Goal: Task Accomplishment & Management: Manage account settings

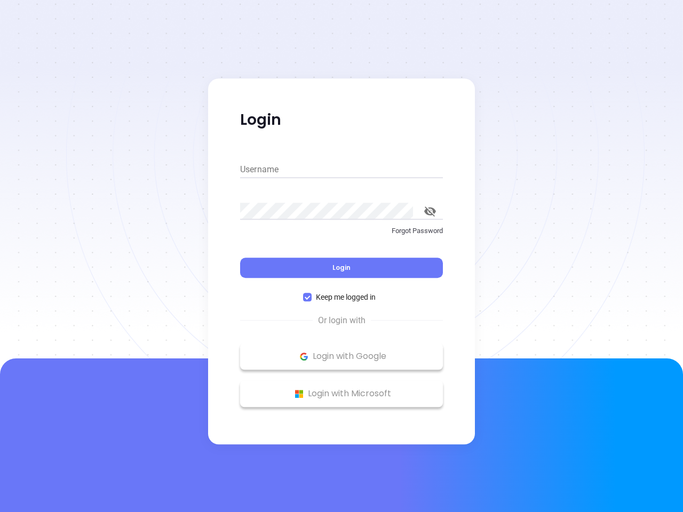
click at [341, 256] on div "Login" at bounding box center [341, 261] width 203 height 33
click at [341, 170] on input "Username" at bounding box center [341, 169] width 203 height 17
click at [430, 211] on icon "toggle password visibility" at bounding box center [430, 211] width 12 height 10
click at [341, 268] on span "Login" at bounding box center [341, 267] width 18 height 9
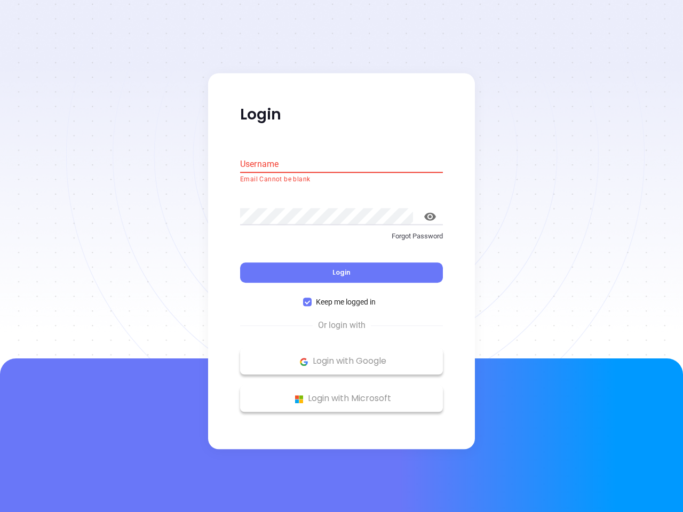
click at [341, 297] on span "Keep me logged in" at bounding box center [346, 303] width 68 height 12
click at [312, 298] on input "Keep me logged in" at bounding box center [307, 302] width 9 height 9
checkbox input "false"
click at [341, 356] on p "Login with Google" at bounding box center [341, 362] width 192 height 16
click at [341, 394] on p "Login with Microsoft" at bounding box center [341, 399] width 192 height 16
